Goal: Contribute content: Add original content to the website for others to see

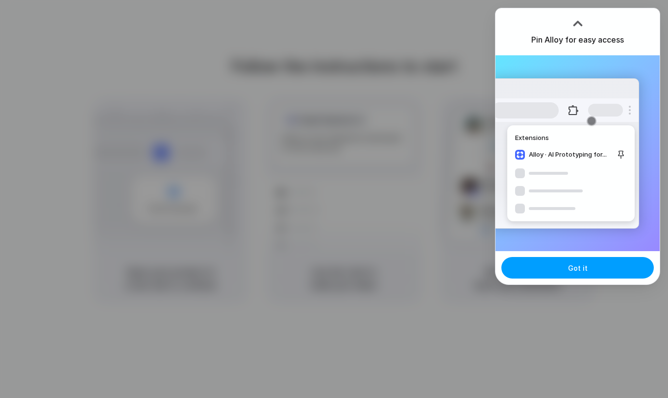
click at [564, 267] on button "Got it" at bounding box center [577, 268] width 152 height 22
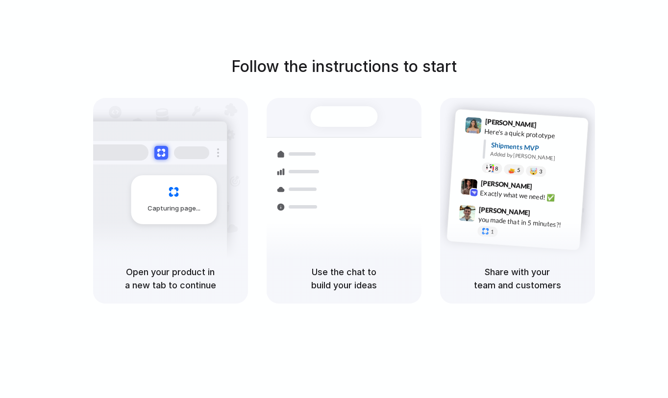
click at [208, 239] on div "Capturing page" at bounding box center [153, 196] width 148 height 150
click at [186, 194] on div "Capturing page" at bounding box center [174, 199] width 86 height 49
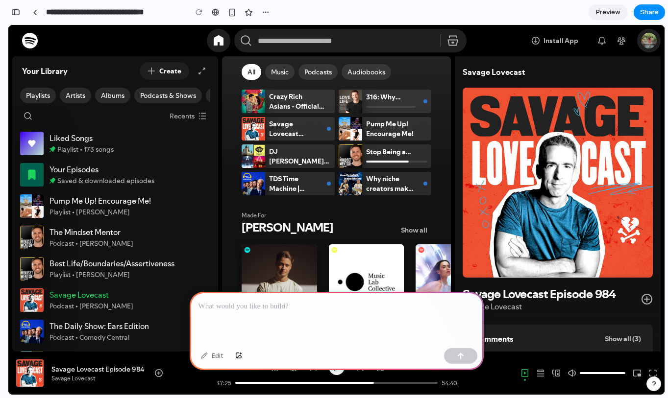
click at [242, 313] on div at bounding box center [337, 318] width 294 height 52
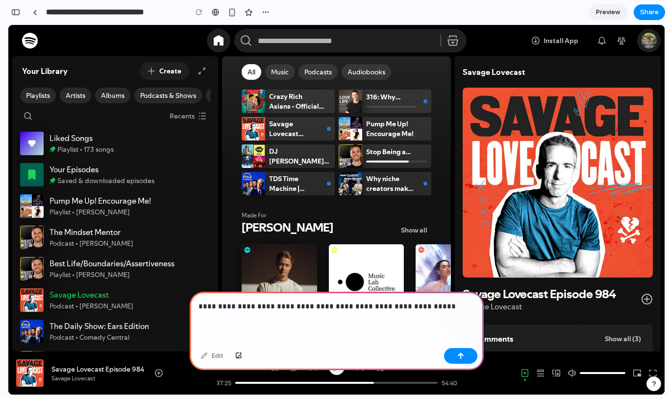
click at [329, 307] on p "**********" at bounding box center [336, 307] width 276 height 12
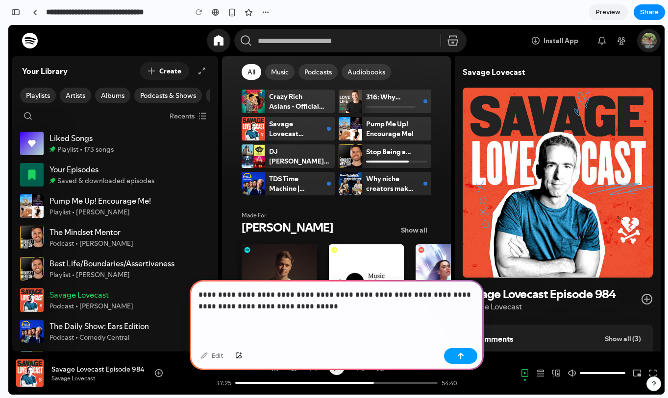
click at [465, 355] on button "button" at bounding box center [460, 356] width 33 height 16
